Goal: Task Accomplishment & Management: Manage account settings

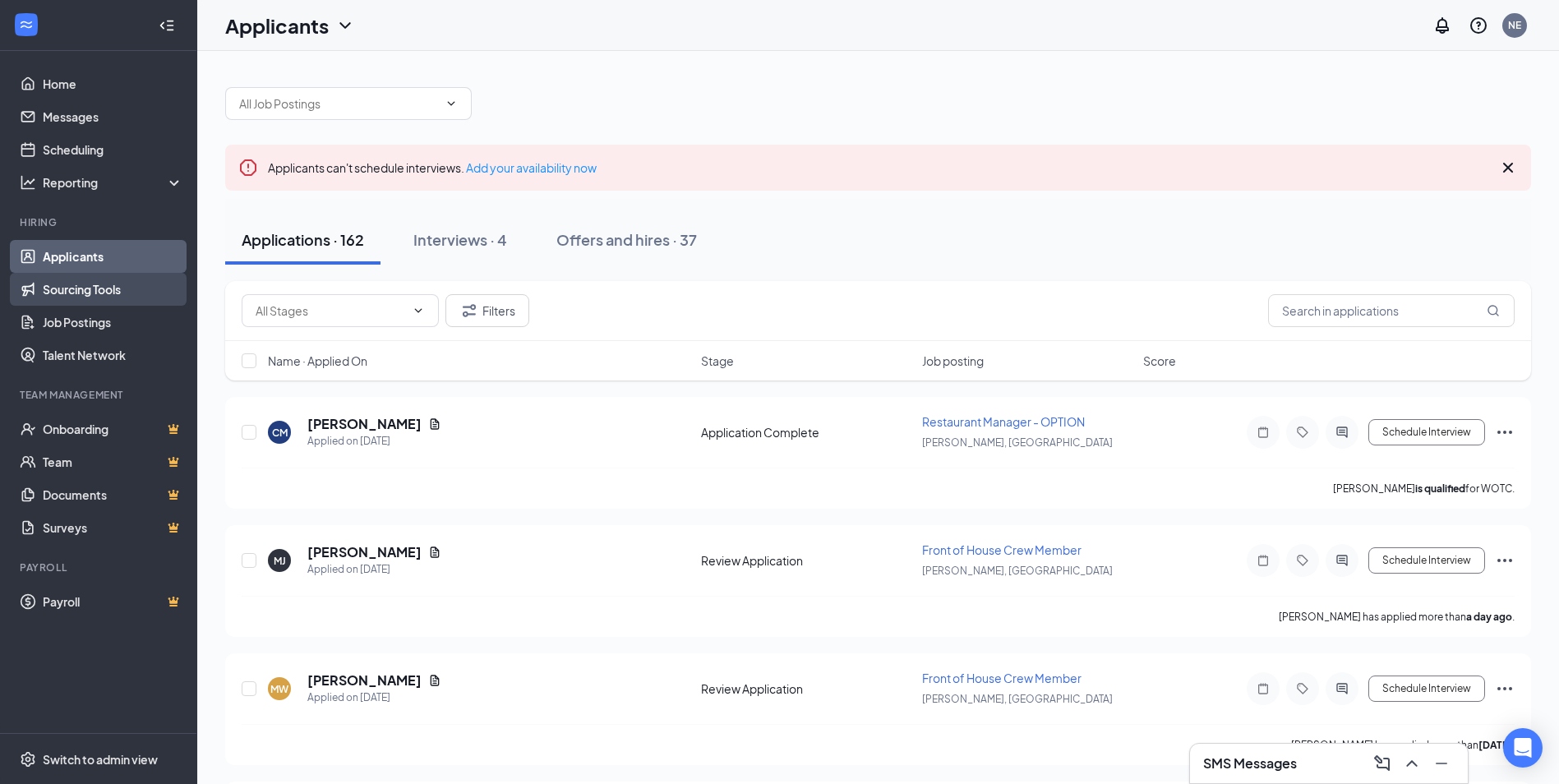
click at [78, 299] on link "Sourcing Tools" at bounding box center [113, 289] width 141 height 33
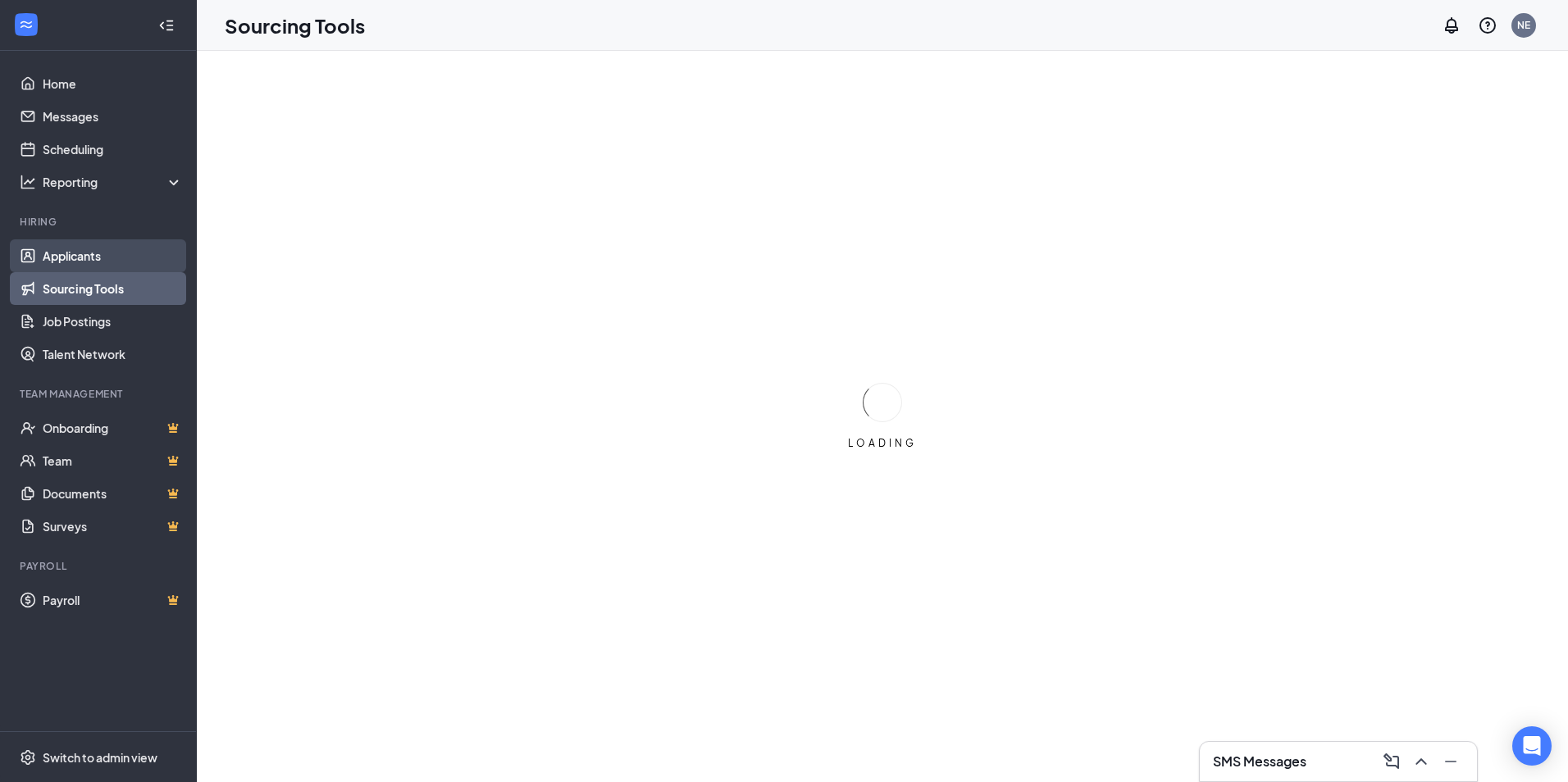
click at [68, 262] on link "Applicants" at bounding box center [113, 255] width 140 height 33
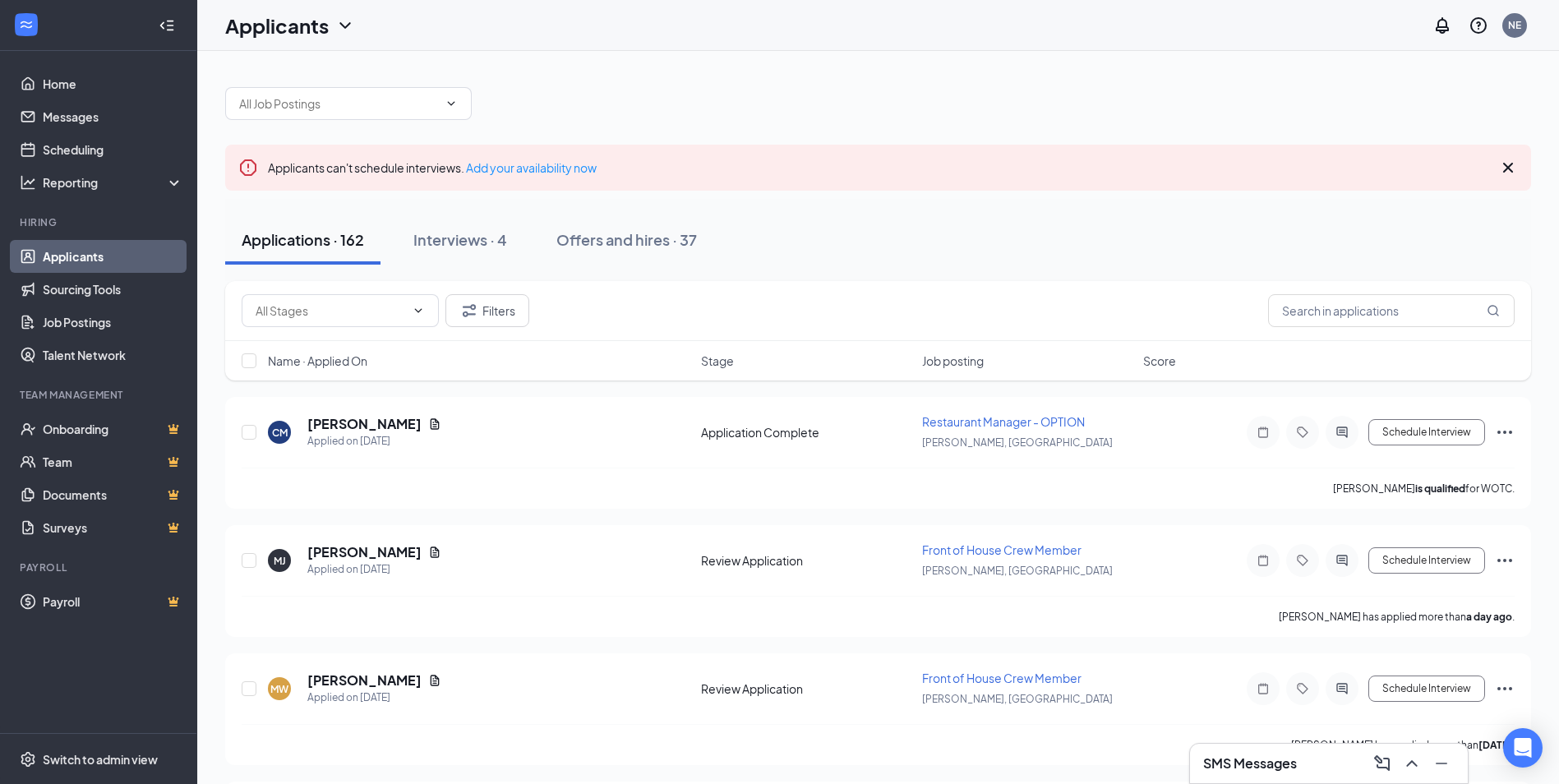
drag, startPoint x: 854, startPoint y: 75, endPoint x: 856, endPoint y: 83, distance: 8.2
click at [856, 83] on div at bounding box center [878, 95] width 1306 height 49
click at [88, 333] on link "Job Postings" at bounding box center [113, 322] width 141 height 33
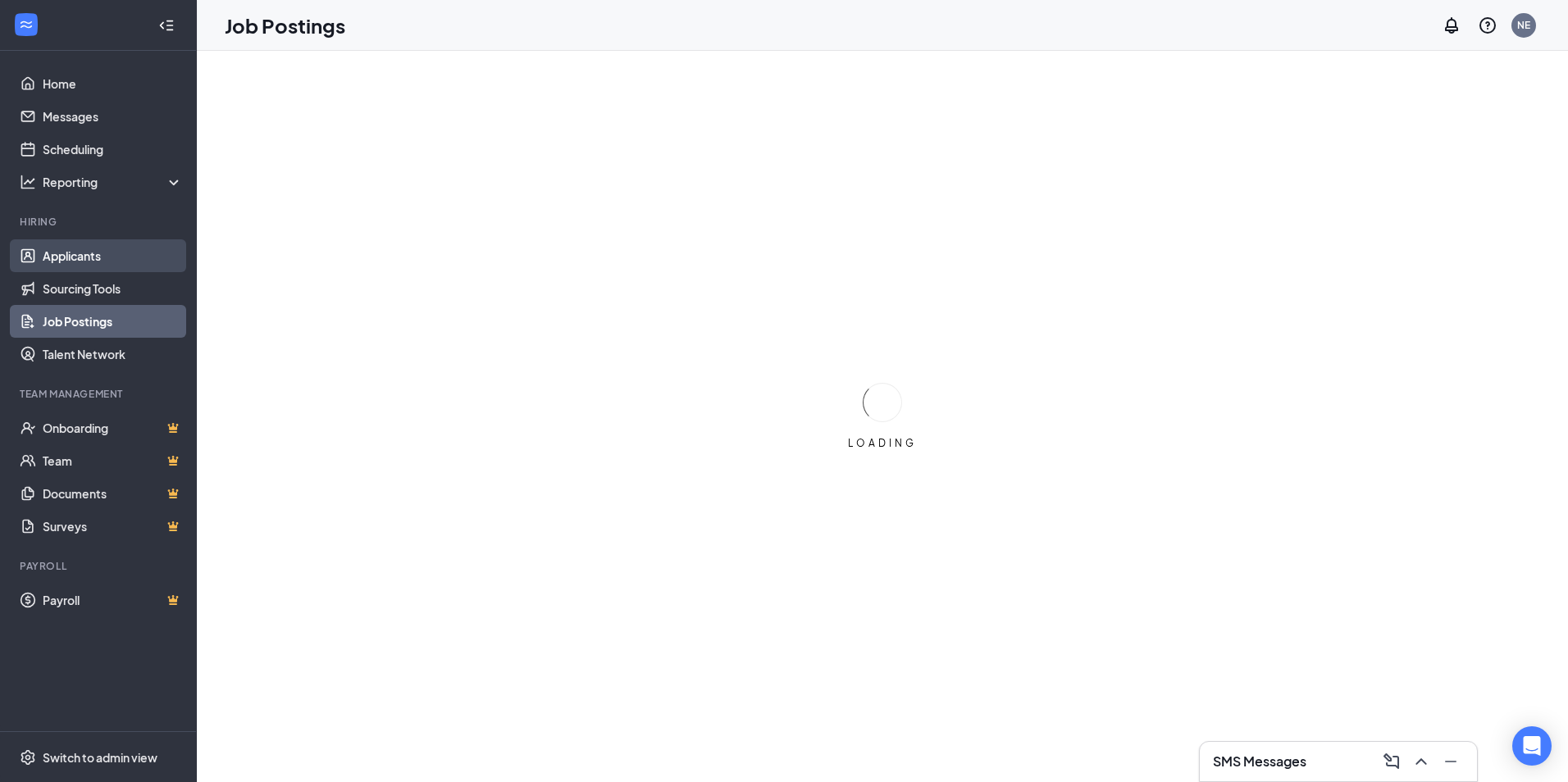
click at [72, 260] on link "Applicants" at bounding box center [113, 255] width 140 height 33
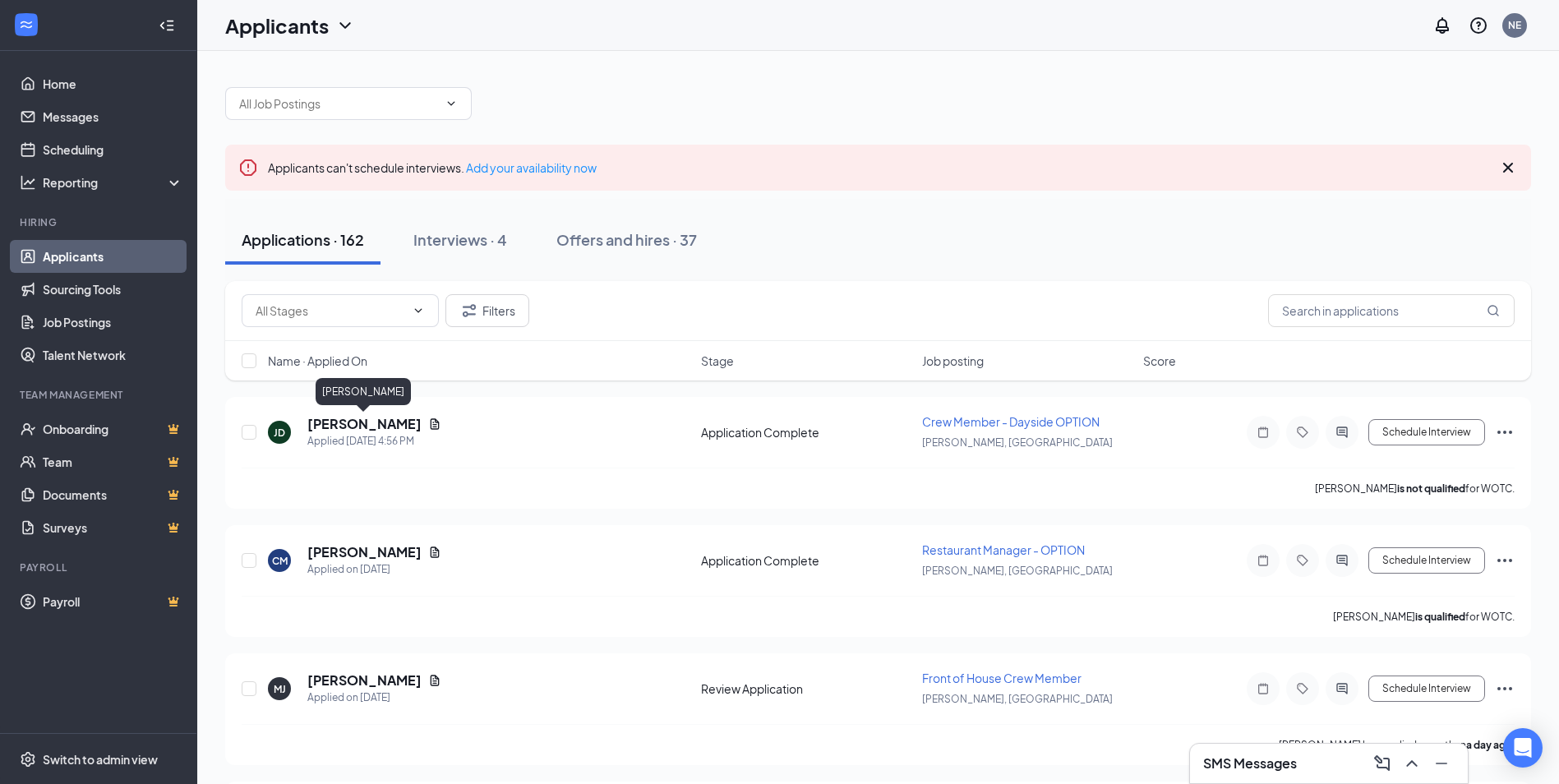
click at [348, 409] on div "[PERSON_NAME]" at bounding box center [364, 395] width 96 height 34
click at [363, 426] on h5 "[PERSON_NAME]" at bounding box center [364, 424] width 114 height 18
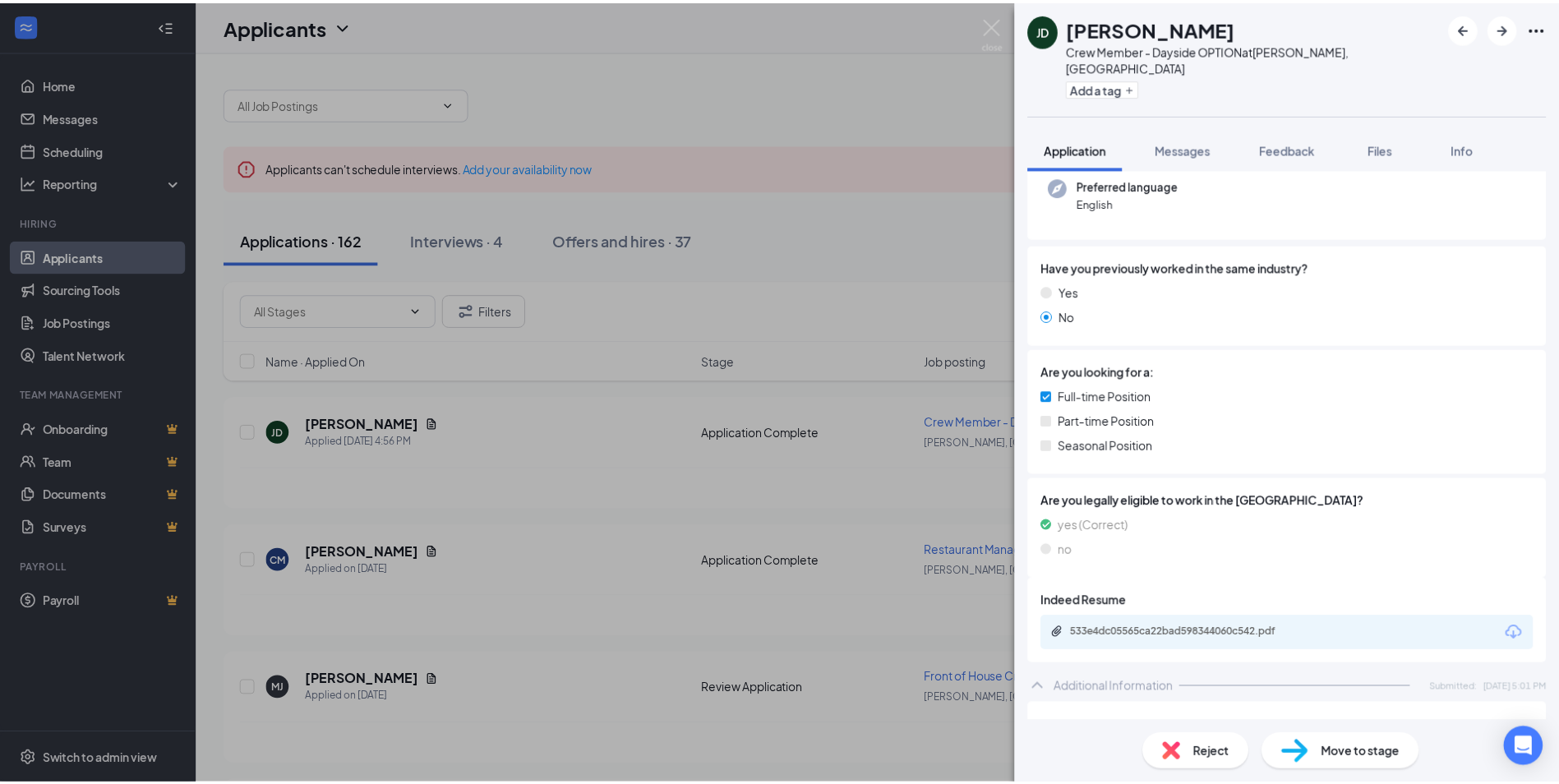
scroll to position [210, 0]
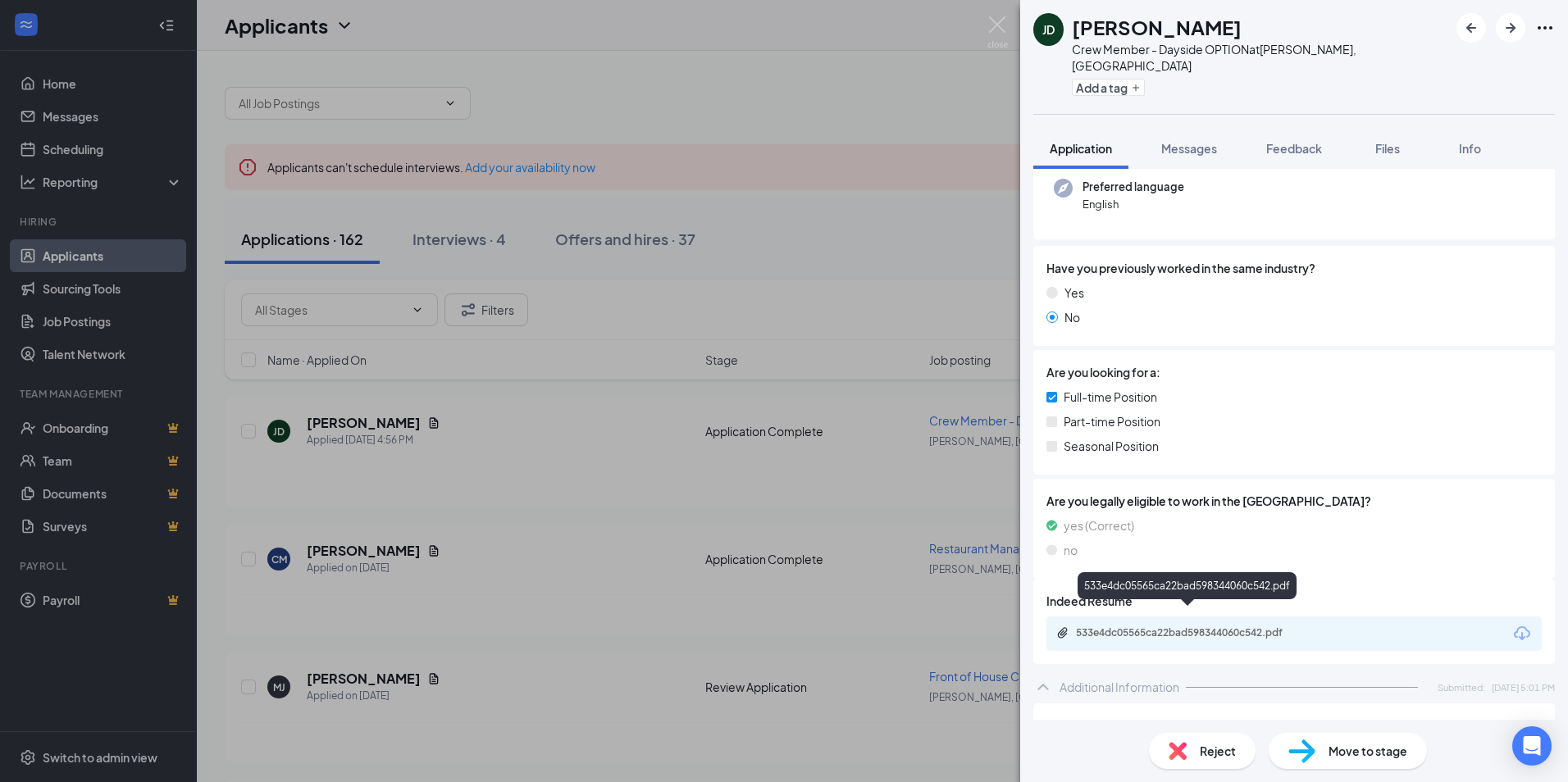
click at [1173, 627] on div "533e4dc05565ca22bad598344060c542.pdf" at bounding box center [1189, 634] width 266 height 16
click at [702, 462] on div "JD JAKERIAH DAVIS Crew Member - Dayside OPTION at Marion, IL Add a tag Applicat…" at bounding box center [784, 391] width 1568 height 782
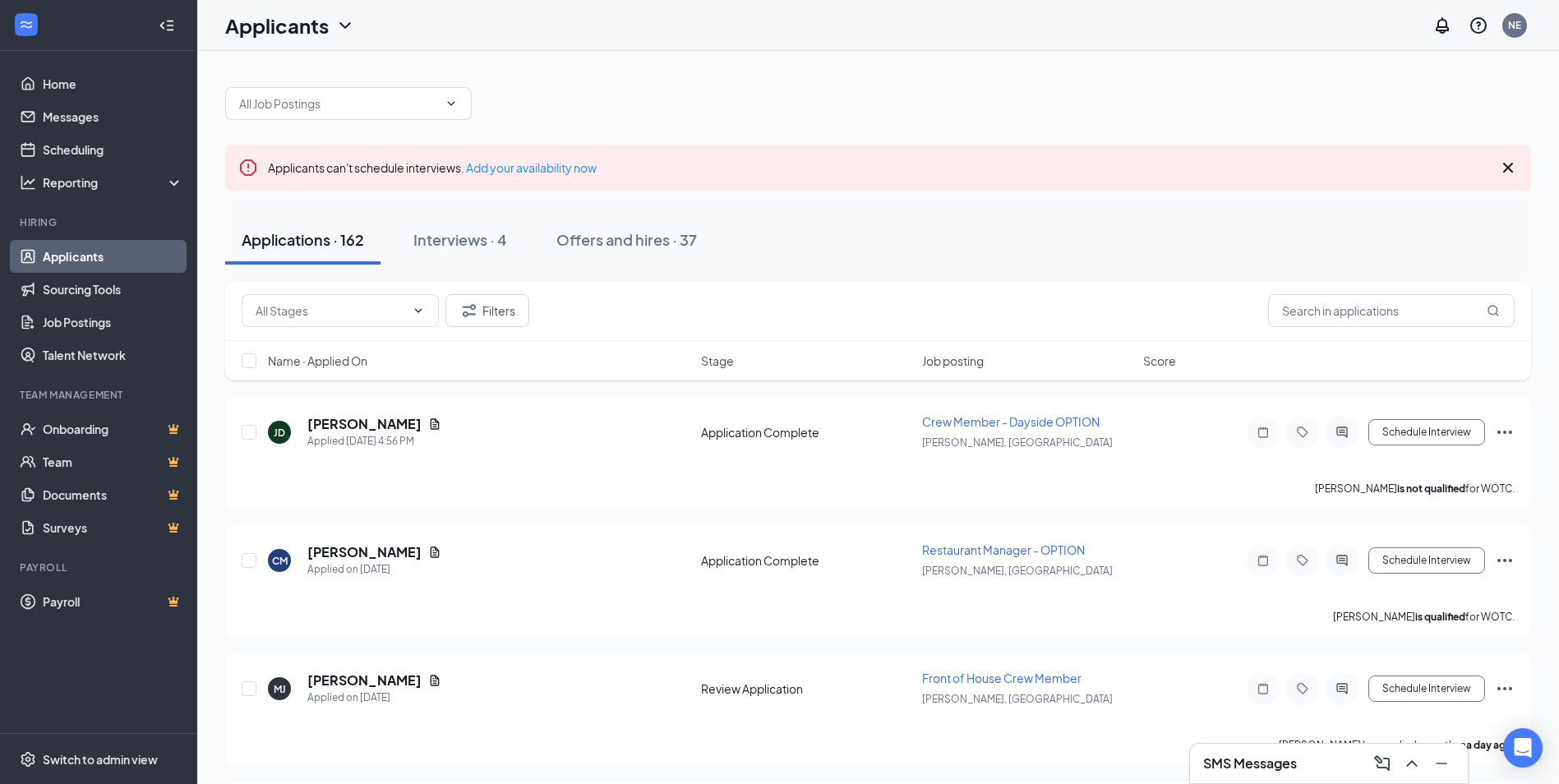
click at [1233, 766] on h3 "SMS Messages" at bounding box center [1250, 764] width 94 height 18
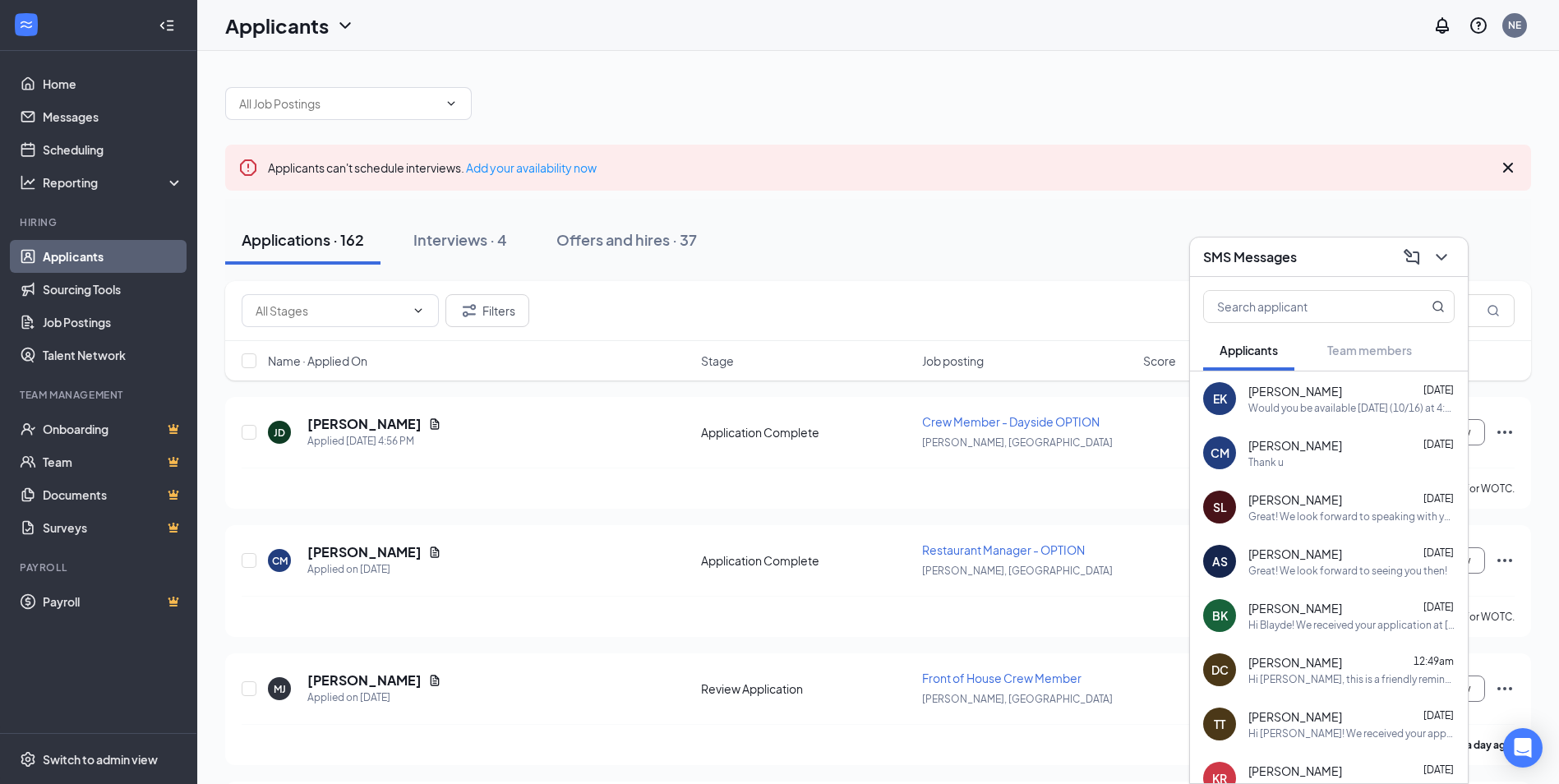
click at [741, 299] on div "Filters" at bounding box center [878, 310] width 1273 height 33
click at [1316, 513] on div "Great! We look forward to speaking with you!" at bounding box center [1351, 516] width 206 height 14
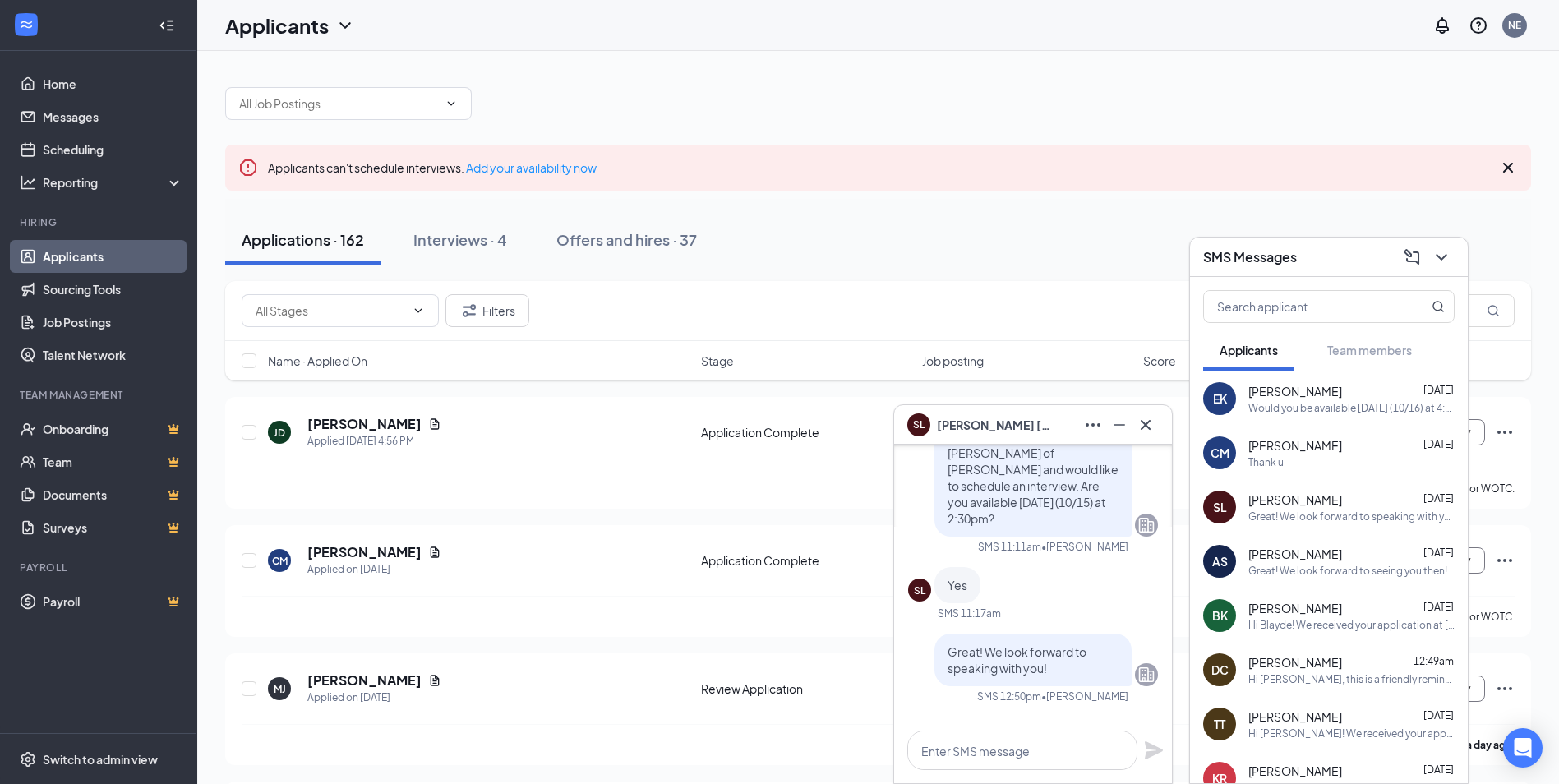
scroll to position [-82, 0]
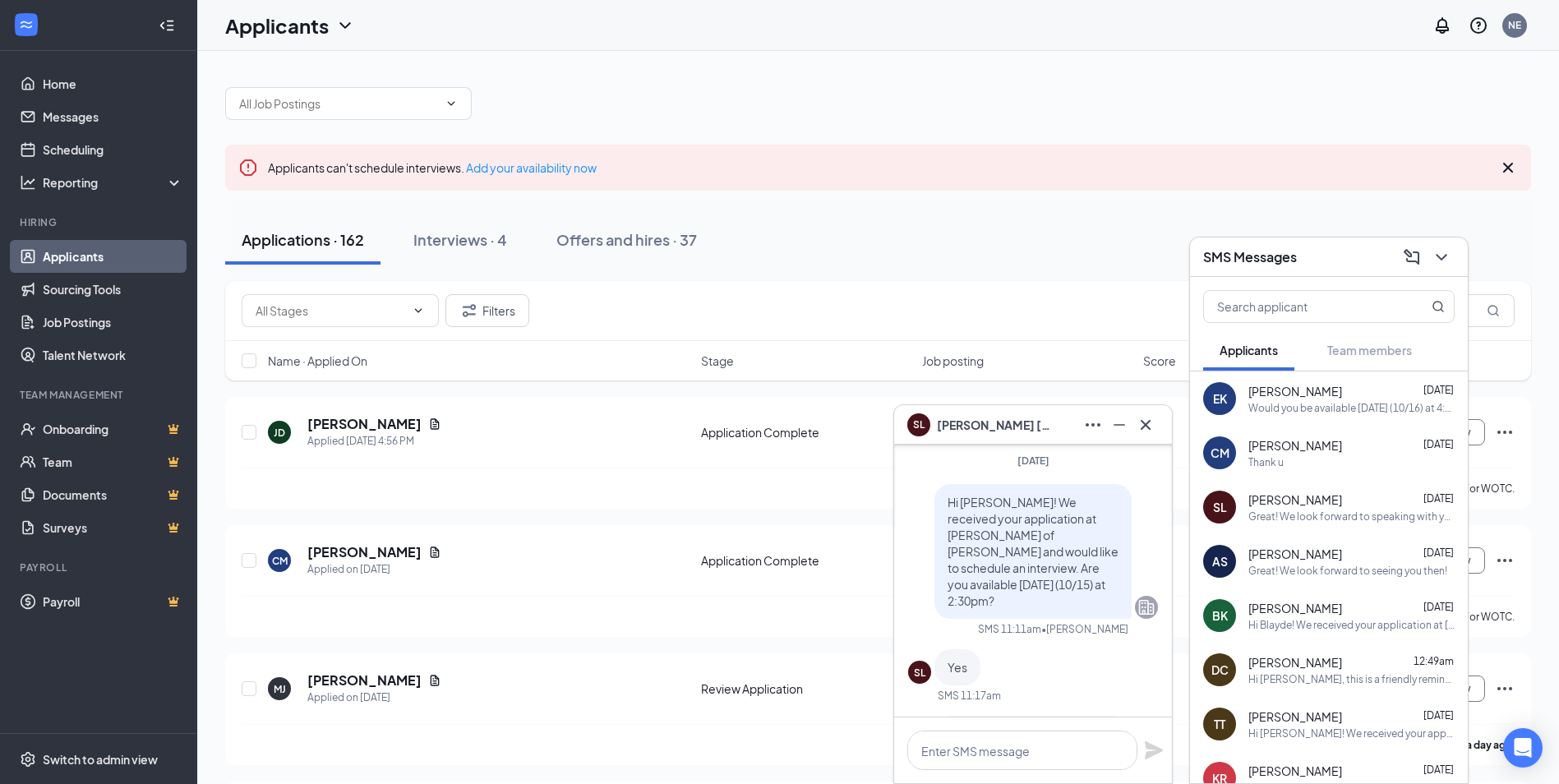
click at [1116, 488] on div "Tuesday Hi Syann! We received your application at Culver’s of Marion and would …" at bounding box center [1033, 627] width 250 height 345
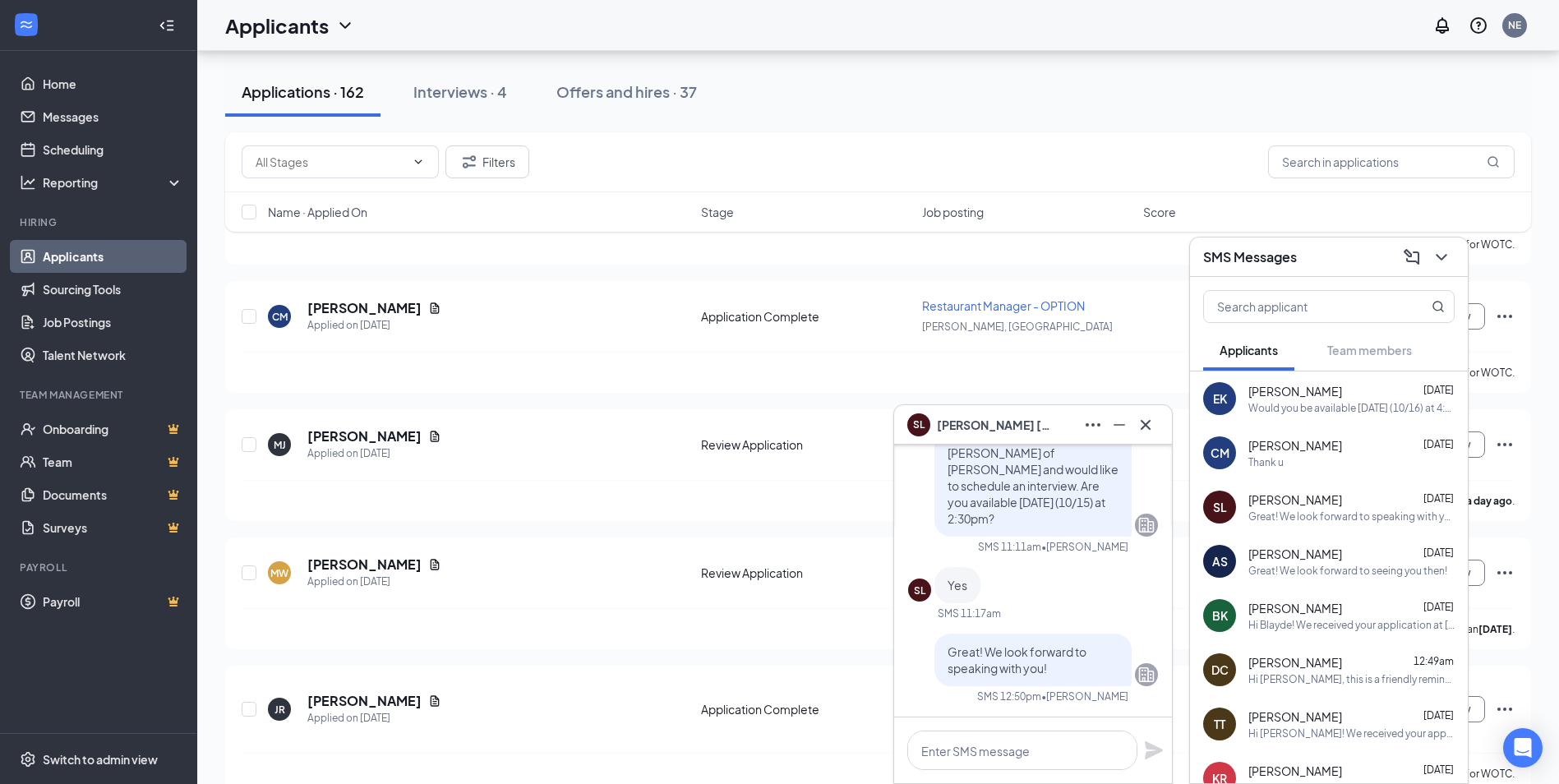
scroll to position [246, 0]
click at [1147, 423] on icon "Cross" at bounding box center [1146, 424] width 10 height 10
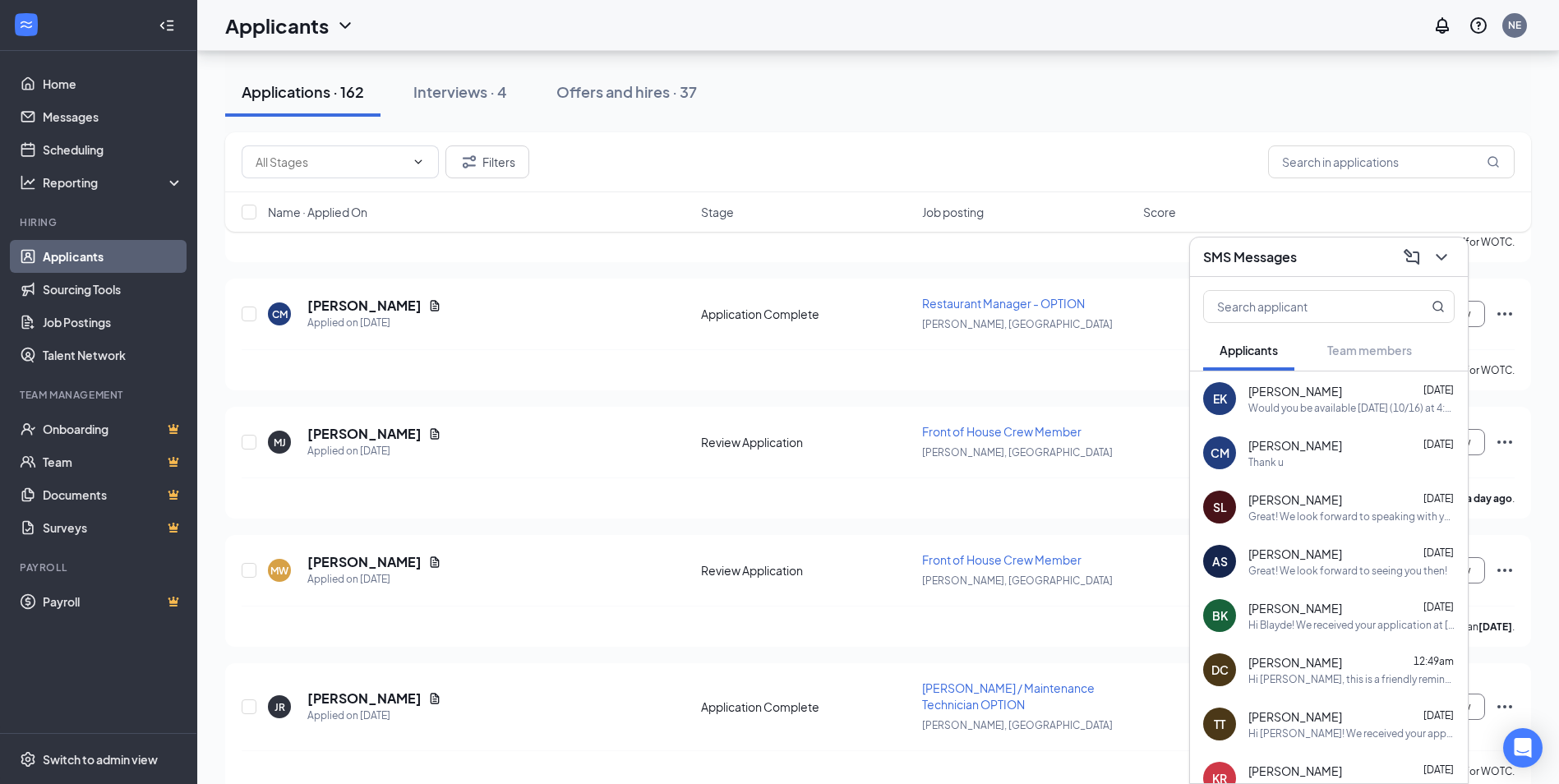
click at [1366, 561] on div "Annalise Sinor Oct 12 Great! We look forward to seeing you then!" at bounding box center [1351, 561] width 206 height 32
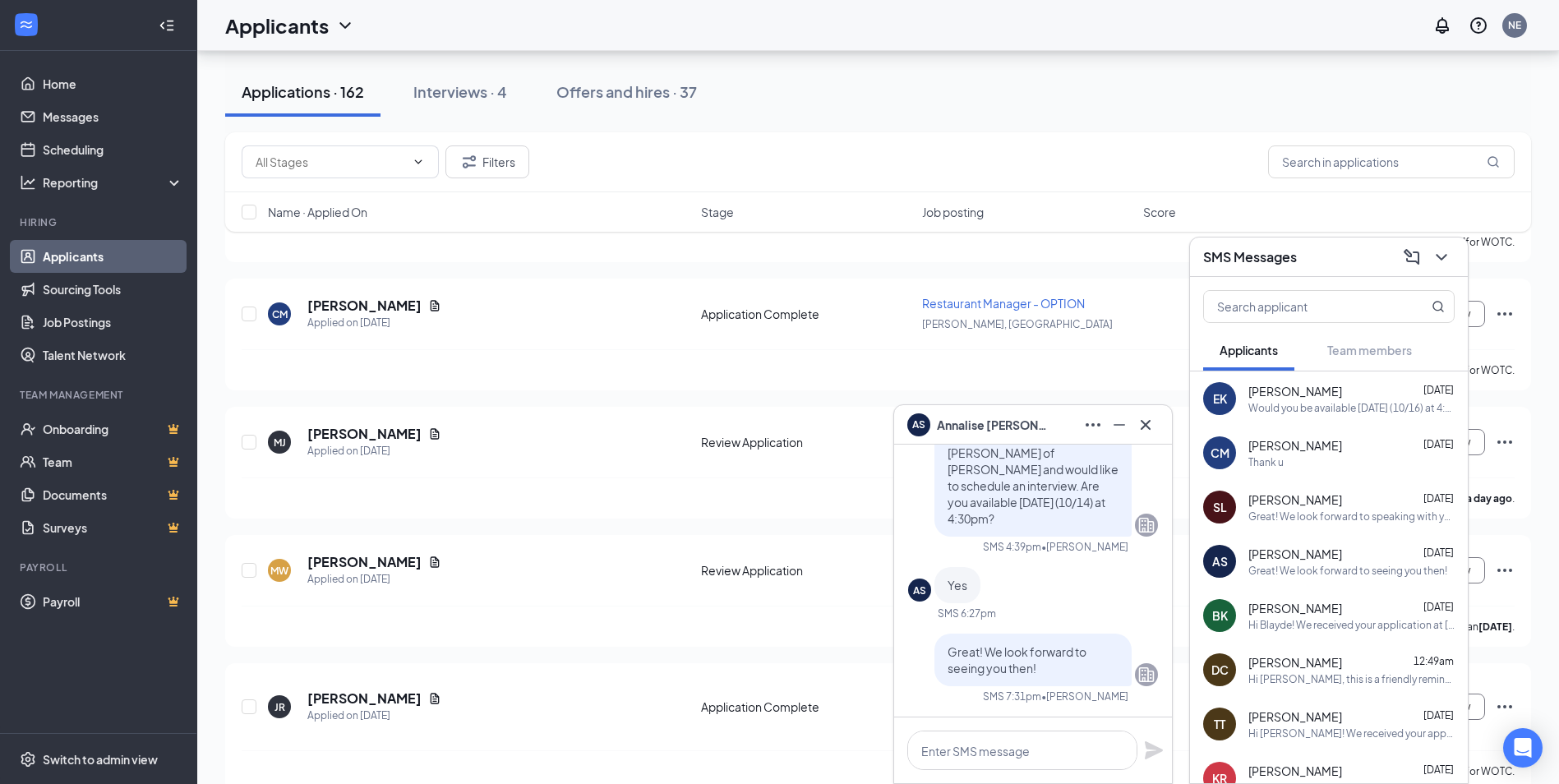
click at [1152, 427] on icon "Cross" at bounding box center [1146, 425] width 20 height 20
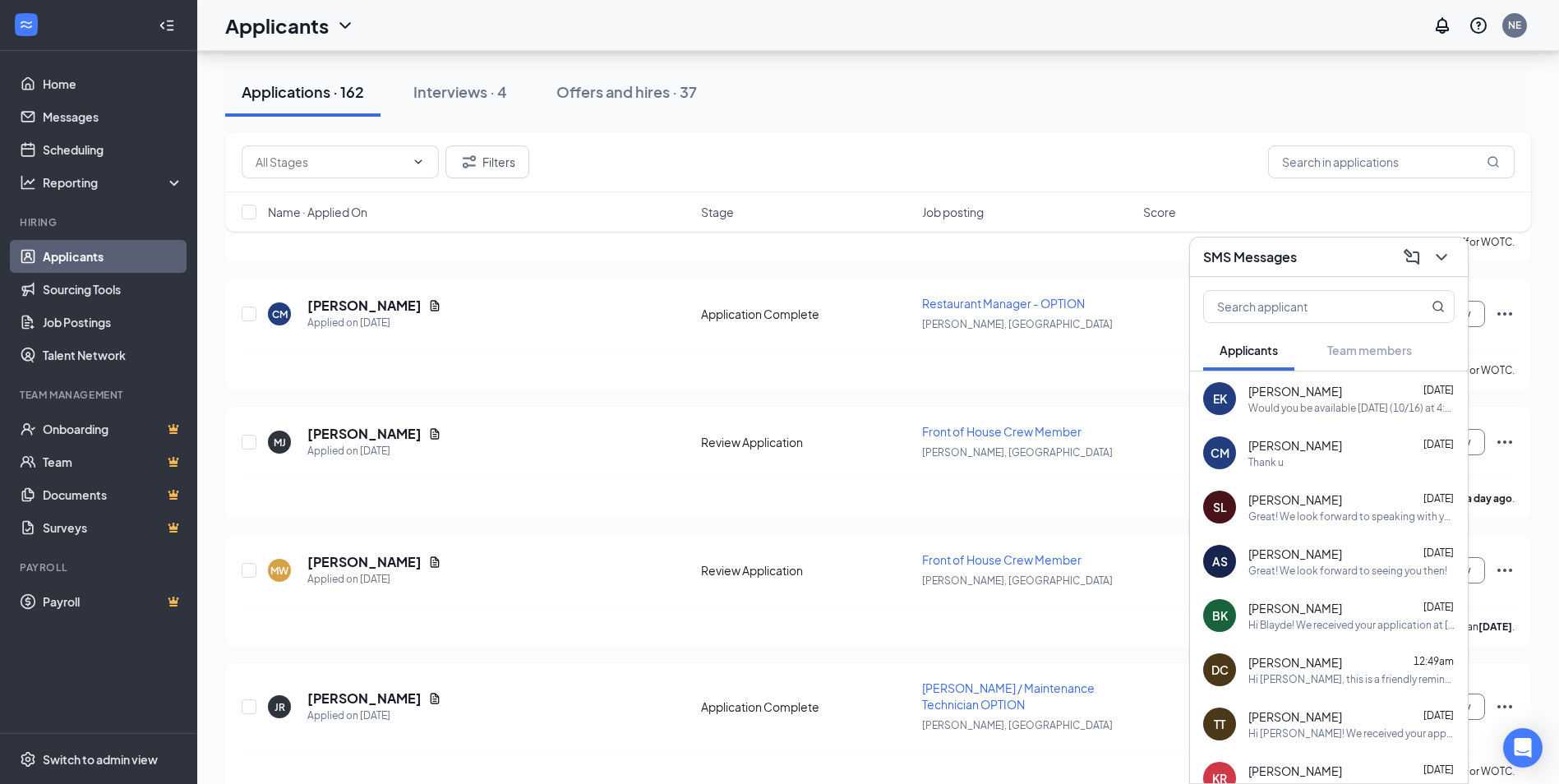
click at [1342, 269] on div "SMS Messages" at bounding box center [1329, 256] width 251 height 25
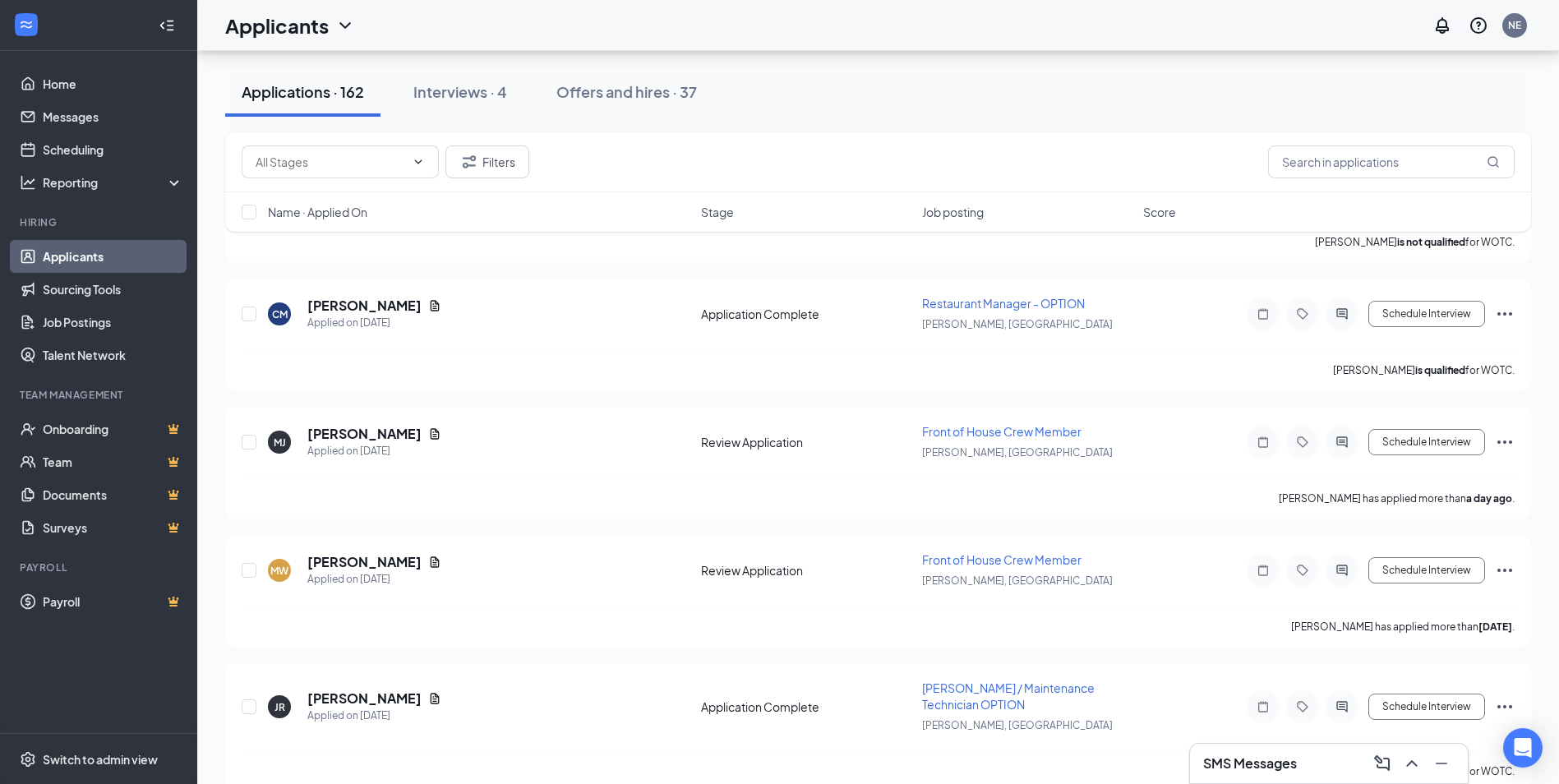
click at [997, 152] on div "Filters" at bounding box center [878, 162] width 1273 height 33
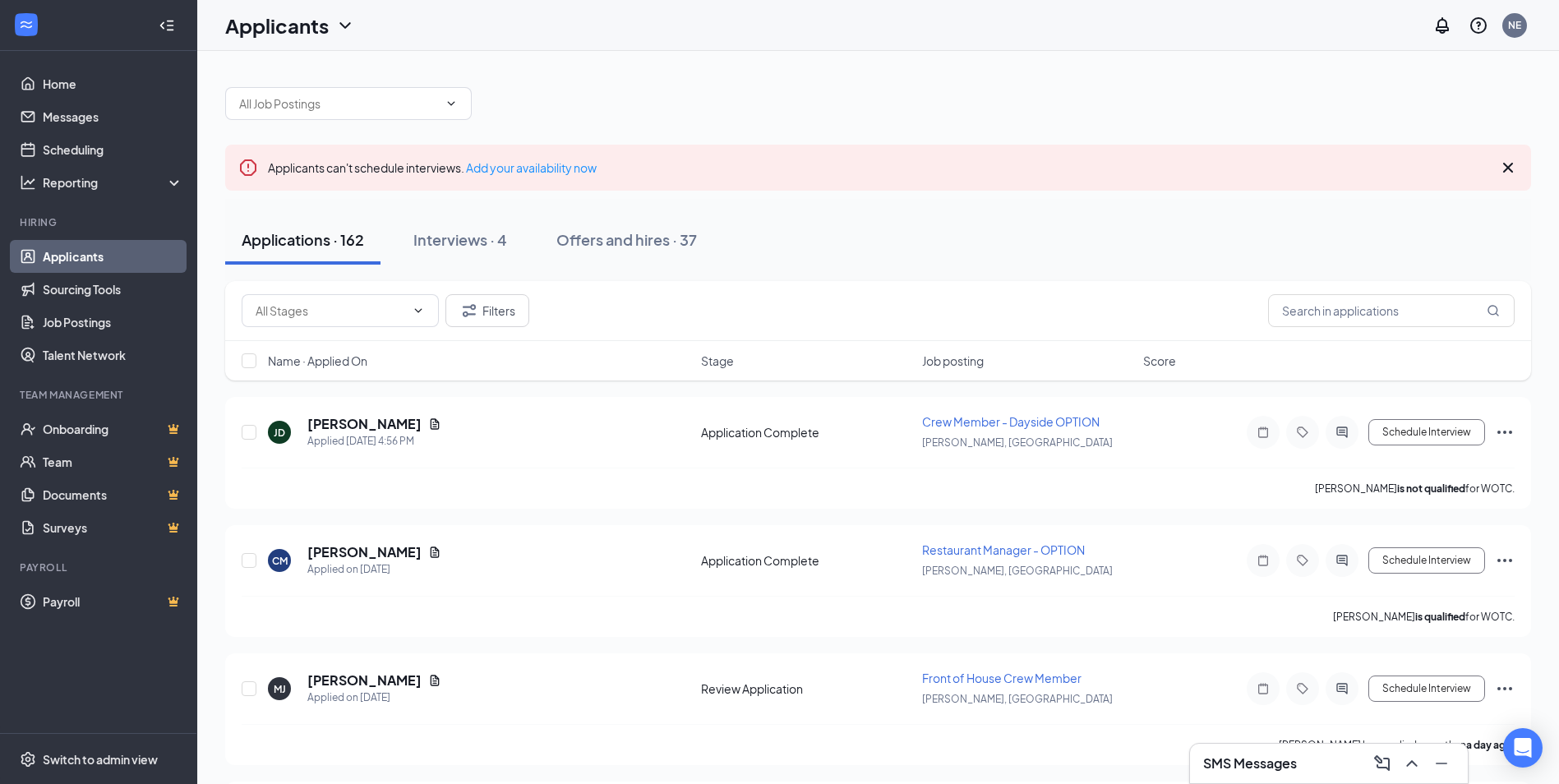
click at [971, 240] on div "Applications · 162 Interviews · 4 Offers and hires · 37" at bounding box center [878, 240] width 1306 height 49
